Goal: Task Accomplishment & Management: Manage account settings

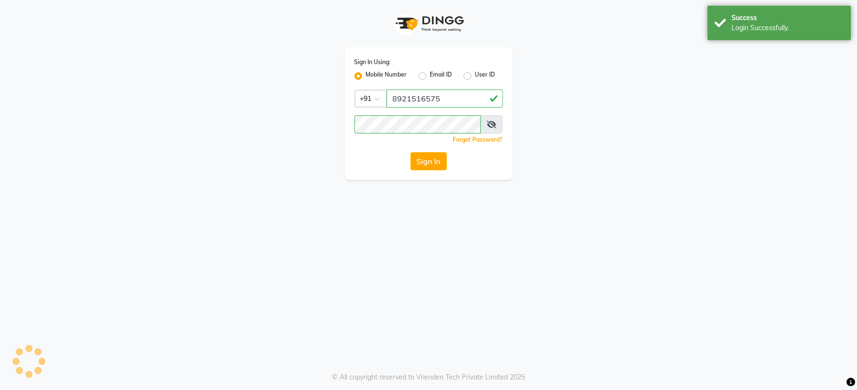
select select "4660"
select select "service"
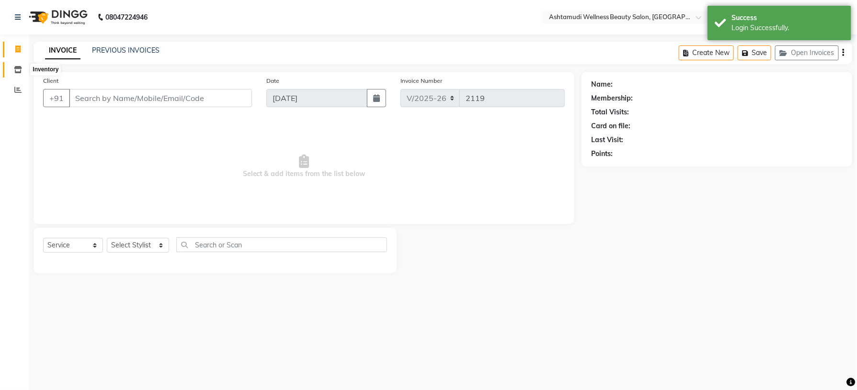
click at [22, 70] on span at bounding box center [18, 70] width 17 height 11
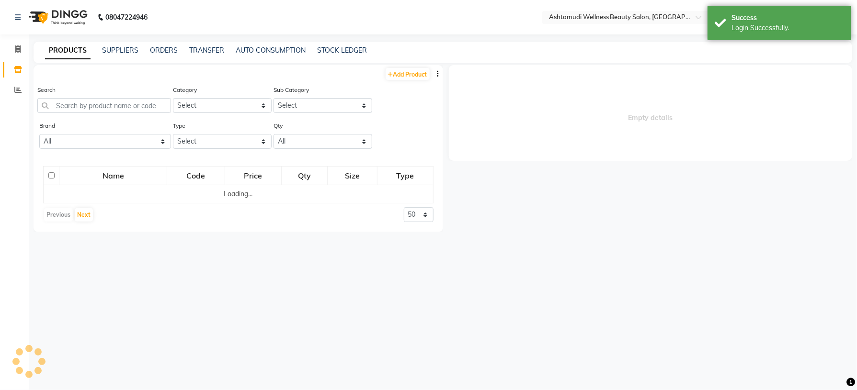
select select
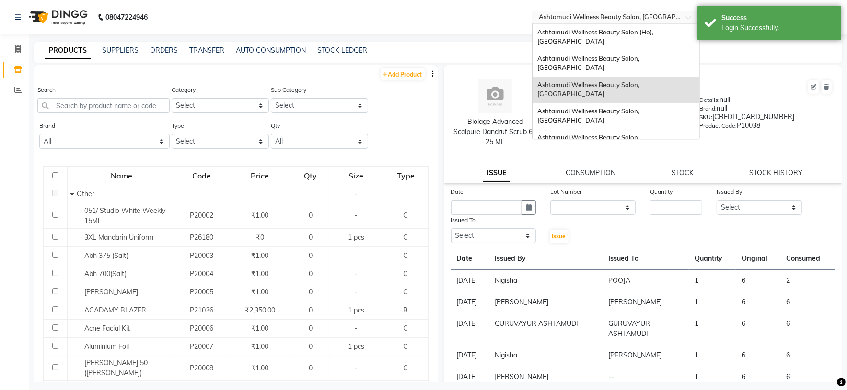
click at [686, 18] on span at bounding box center [692, 20] width 12 height 10
click at [641, 55] on span "Ashtamudi Wellness Beauty Salon, [GEOGRAPHIC_DATA]" at bounding box center [588, 63] width 103 height 17
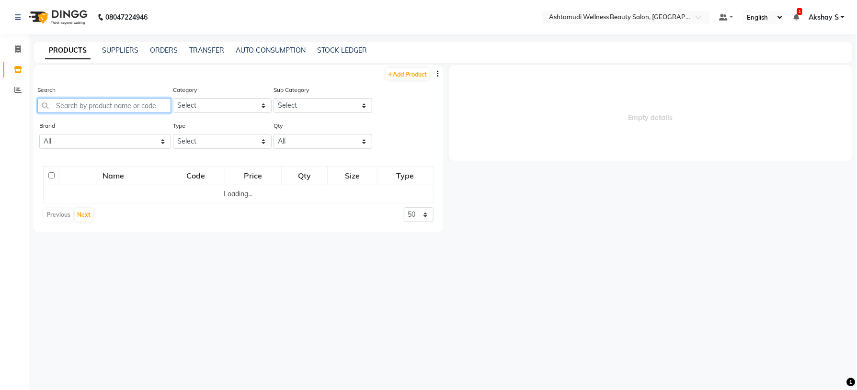
click at [92, 108] on input "text" at bounding box center [104, 105] width 134 height 15
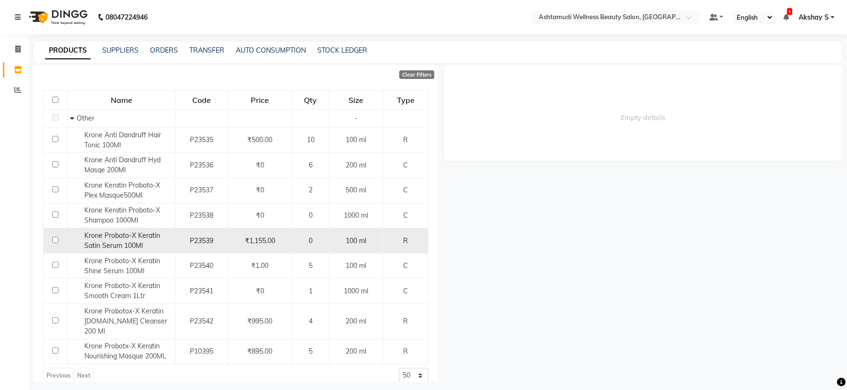
scroll to position [89, 0]
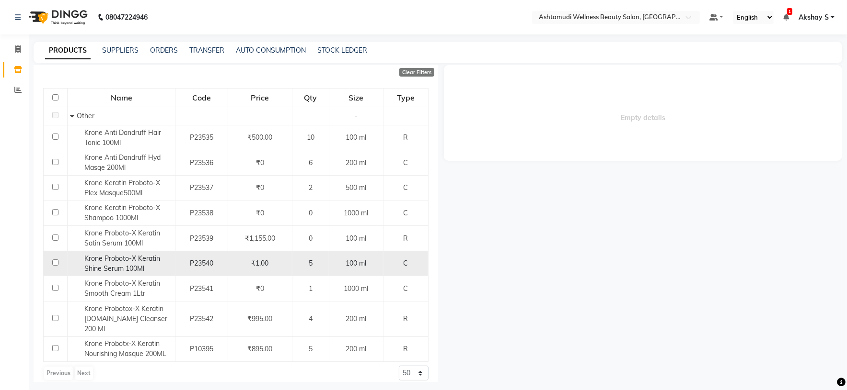
type input "krone"
click at [126, 268] on span "Krone Proboto-X Keratin Shine Serum 100Ml" at bounding box center [122, 263] width 76 height 19
select select
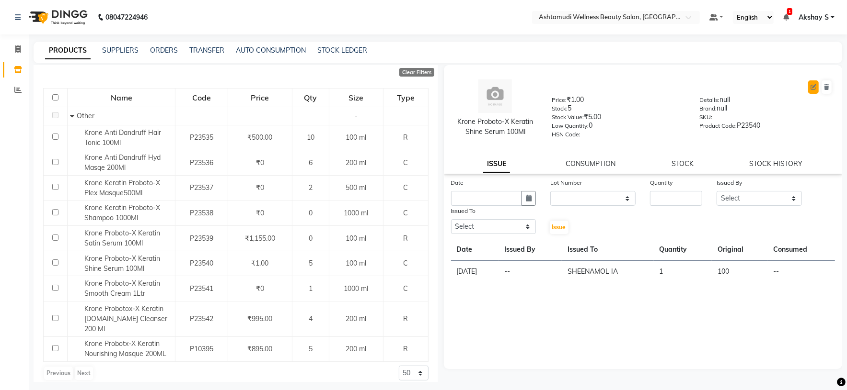
click at [814, 85] on icon at bounding box center [813, 87] width 6 height 6
select select "C"
select select "595501000"
select select "true"
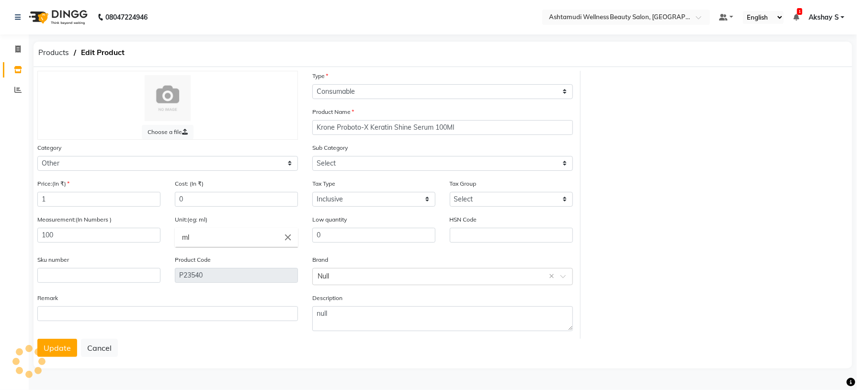
select select "595501002"
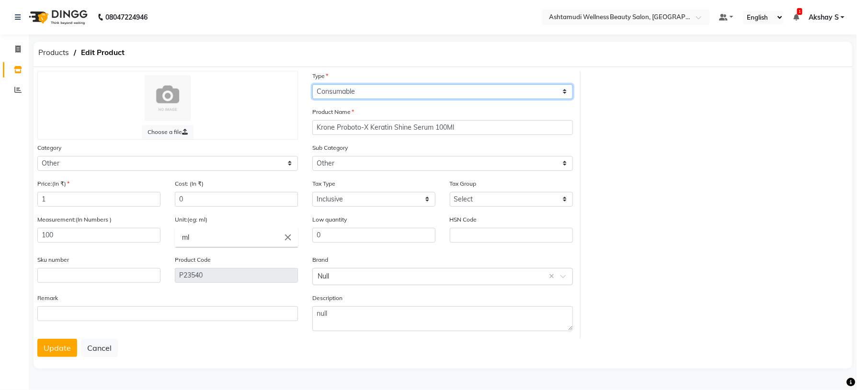
click at [543, 93] on select "Select Type Both Retail Consumable" at bounding box center [442, 91] width 261 height 15
click at [312, 84] on select "Select Type Both Retail Consumable" at bounding box center [442, 91] width 261 height 15
click at [555, 89] on select "Select Type Both Retail Consumable" at bounding box center [442, 91] width 261 height 15
click at [312, 84] on select "Select Type Both Retail Consumable" at bounding box center [442, 91] width 261 height 15
click at [566, 89] on select "Select Type Both Retail Consumable" at bounding box center [442, 91] width 261 height 15
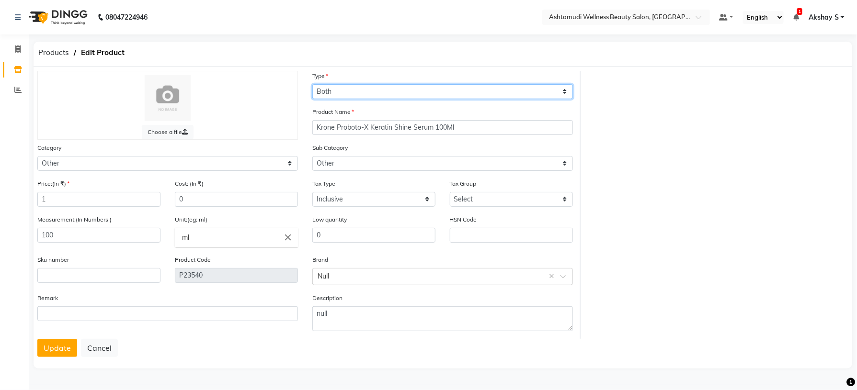
select select "R"
click at [312, 84] on select "Select Type Both Retail Consumable" at bounding box center [442, 91] width 261 height 15
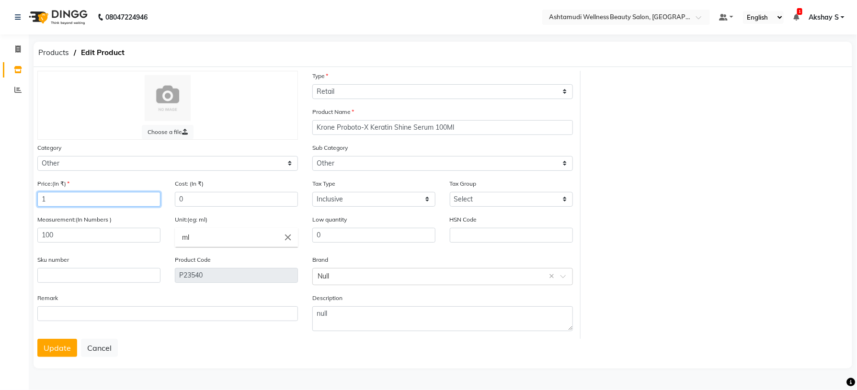
drag, startPoint x: 71, startPoint y: 199, endPoint x: 24, endPoint y: 201, distance: 47.0
click at [24, 201] on app-home "08047224946 Select Location × Ashtamudi Wellness Beauty Salon, Kowdiar Default …" at bounding box center [428, 192] width 857 height 385
type input "1055"
click at [59, 357] on button "Update" at bounding box center [57, 348] width 40 height 18
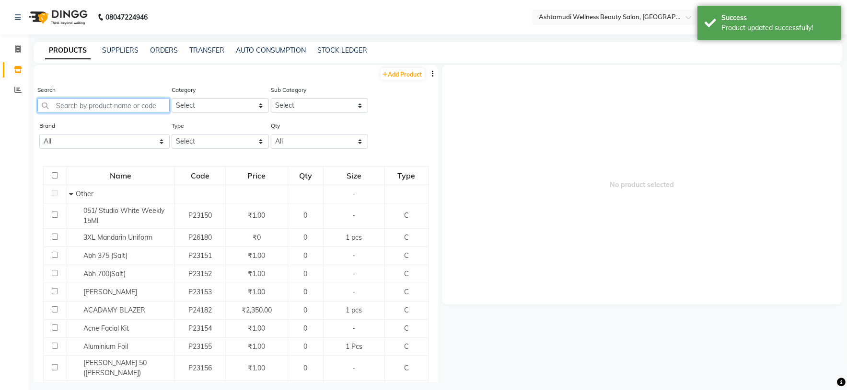
click at [107, 112] on input "text" at bounding box center [103, 105] width 132 height 15
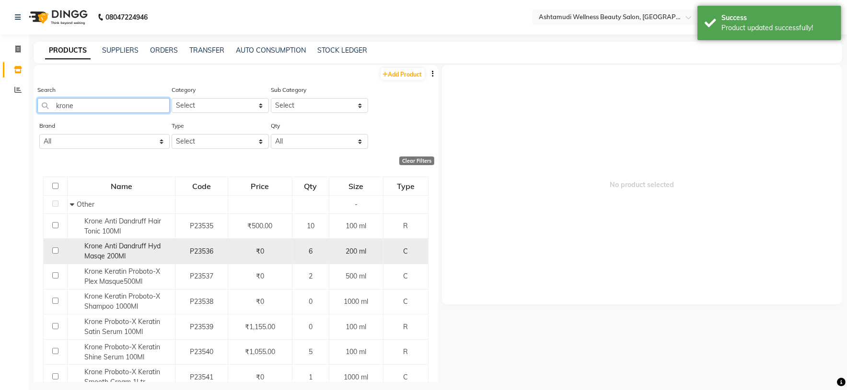
scroll to position [89, 0]
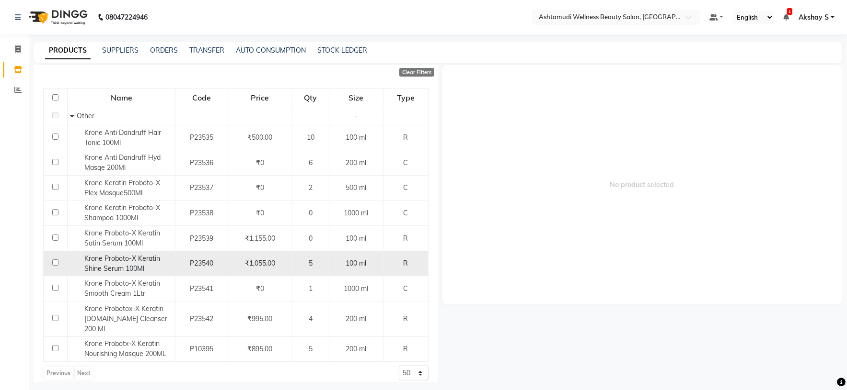
type input "krone"
click at [128, 268] on span "Krone Proboto-X Keratin Shine Serum 100Ml" at bounding box center [122, 263] width 76 height 19
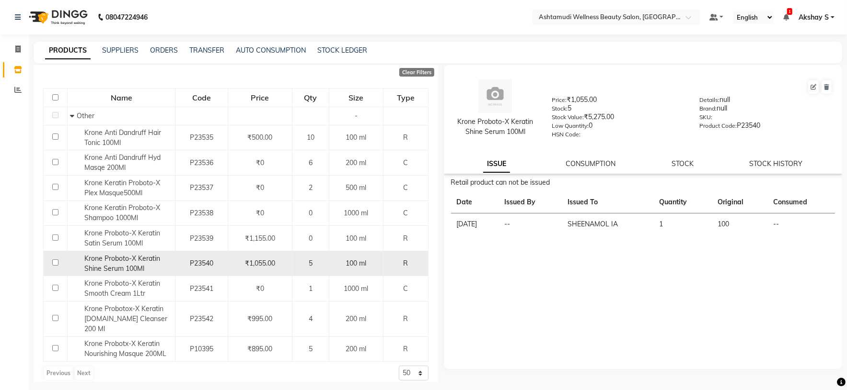
click at [118, 266] on span "Krone Proboto-X Keratin Shine Serum 100Ml" at bounding box center [122, 263] width 76 height 19
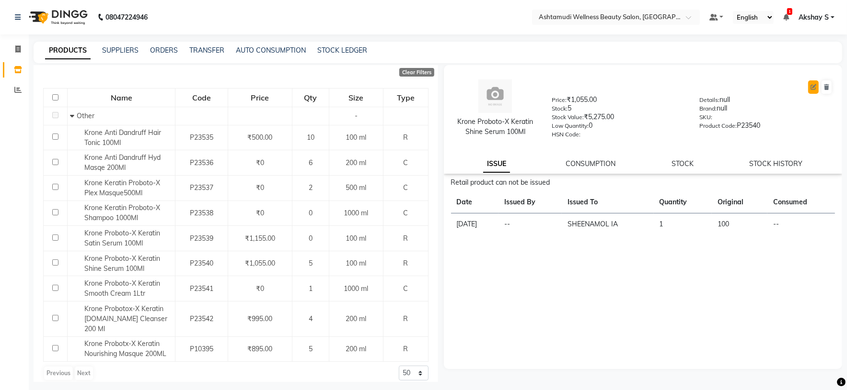
click at [816, 88] on button at bounding box center [813, 86] width 11 height 13
select select "R"
select select "595501000"
select select "true"
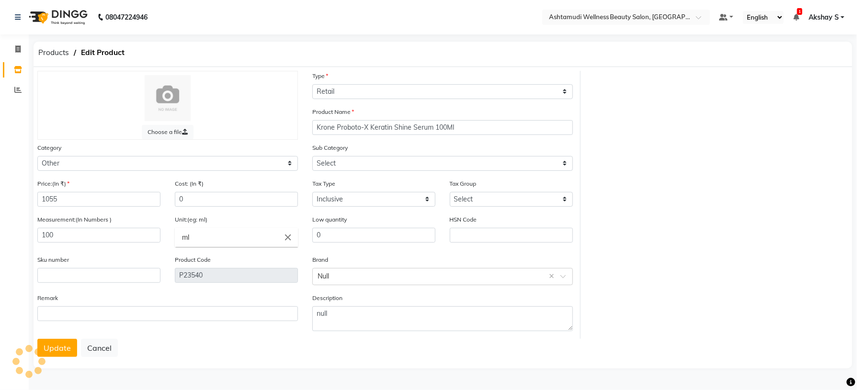
select select "595501002"
click at [86, 278] on input "text" at bounding box center [98, 275] width 123 height 15
paste input "8902979004978"
type input "8902979004978"
click at [482, 239] on input "text" at bounding box center [511, 235] width 123 height 15
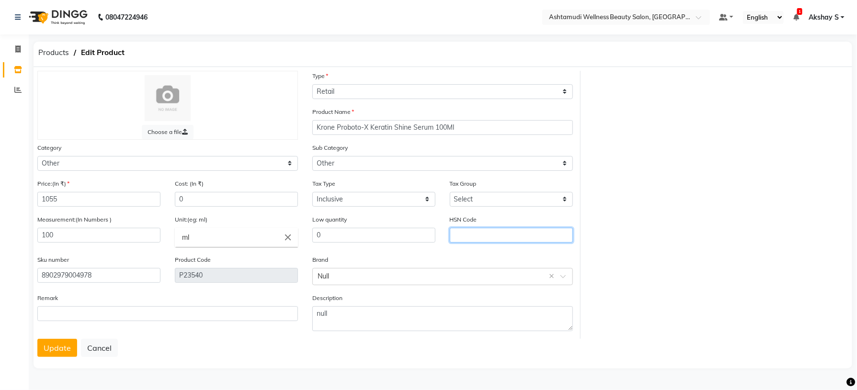
paste input "330510"
type input "330510"
click at [681, 213] on div "Choose a file Type Select Type Both Retail Consumable Product Name Krone Probot…" at bounding box center [443, 205] width 826 height 268
click at [51, 357] on button "Update" at bounding box center [57, 348] width 40 height 18
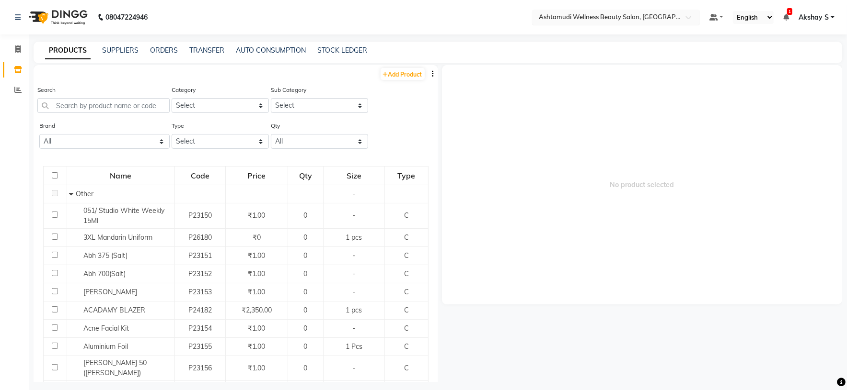
click at [655, 23] on div "Select Location × Ashtamudi Wellness Beauty Salon, [GEOGRAPHIC_DATA]" at bounding box center [616, 17] width 168 height 15
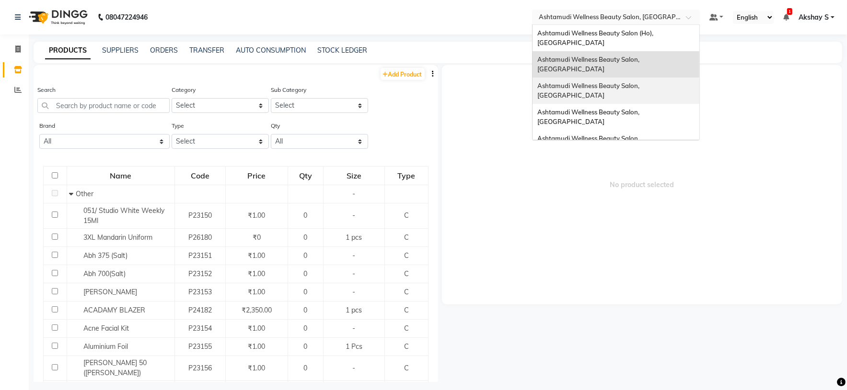
drag, startPoint x: 655, startPoint y: 67, endPoint x: 648, endPoint y: 77, distance: 12.6
click at [641, 82] on span "Ashtamudi Wellness Beauty Salon, [GEOGRAPHIC_DATA]" at bounding box center [588, 90] width 103 height 17
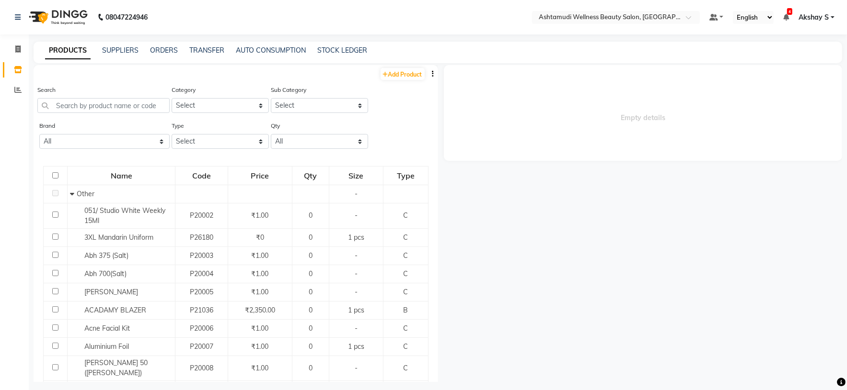
click at [428, 73] on button "button" at bounding box center [433, 74] width 10 height 10
click at [396, 83] on div "EXPORT" at bounding box center [391, 80] width 31 height 12
click at [213, 50] on link "TRANSFER" at bounding box center [206, 50] width 35 height 9
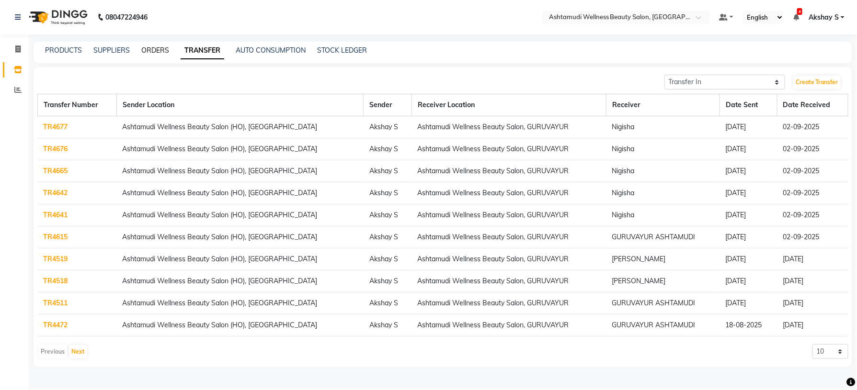
click at [147, 49] on link "ORDERS" at bounding box center [155, 50] width 28 height 9
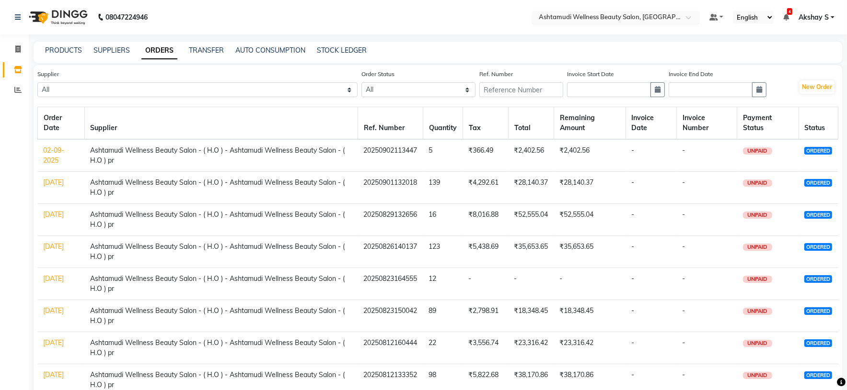
click at [686, 21] on span at bounding box center [692, 20] width 12 height 10
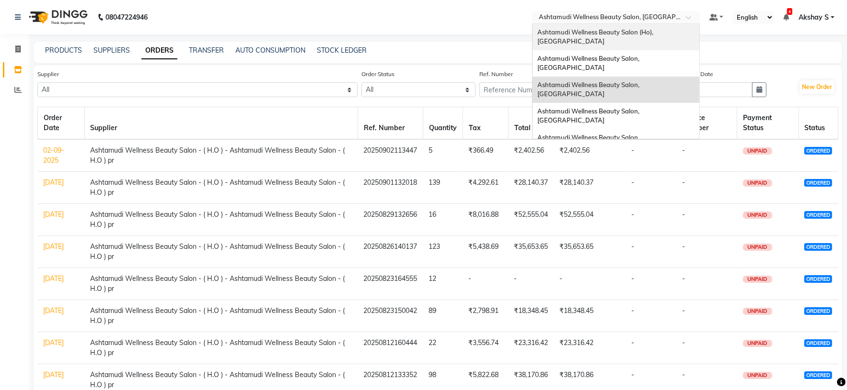
click at [628, 30] on span "Ashtamudi Wellness Beauty Salon (Ho), [GEOGRAPHIC_DATA]" at bounding box center [595, 36] width 117 height 17
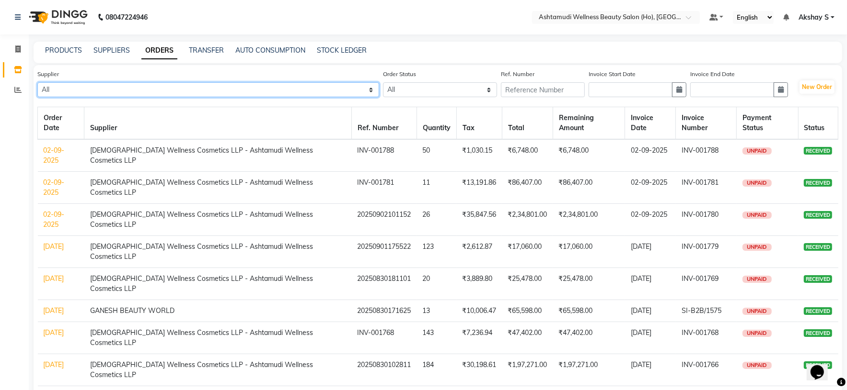
click at [308, 93] on select "All AROMA BEAUTY GALLERY ASPIRE ENTERPRISES CITY COLLECTION DENTAL POINT GANESH…" at bounding box center [208, 89] width 342 height 15
select select "1105"
click at [37, 82] on select "All AROMA BEAUTY GALLERY ASPIRE ENTERPRISES CITY COLLECTION DENTAL POINT GANESH…" at bounding box center [208, 89] width 342 height 15
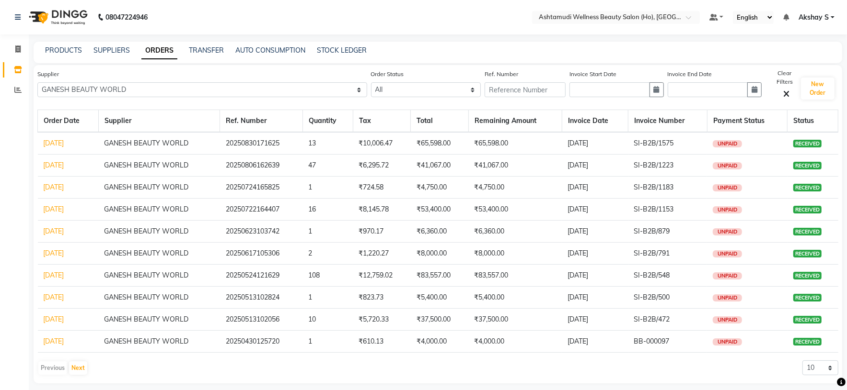
click at [64, 140] on link "[DATE]" at bounding box center [54, 143] width 21 height 9
